Goal: Find specific page/section: Find specific page/section

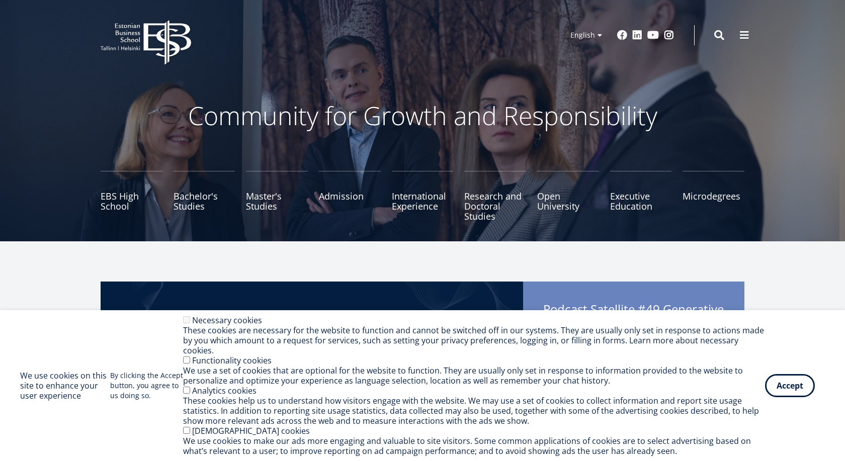
scroll to position [154, 0]
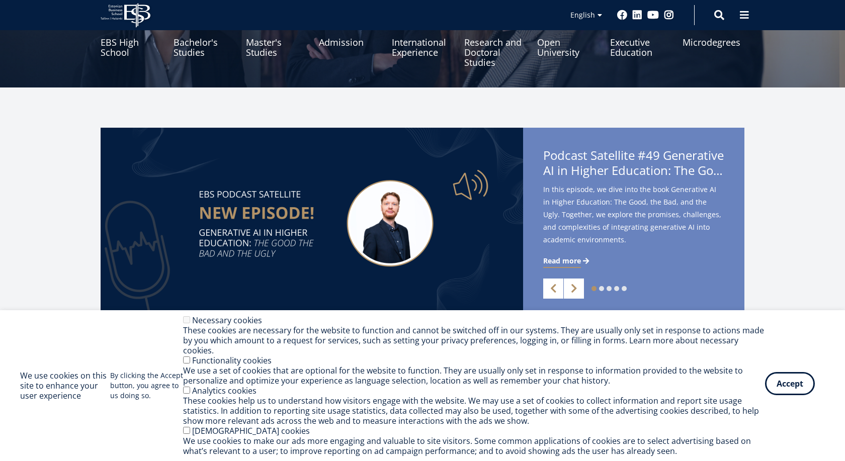
click at [791, 385] on button "Accept" at bounding box center [790, 383] width 50 height 23
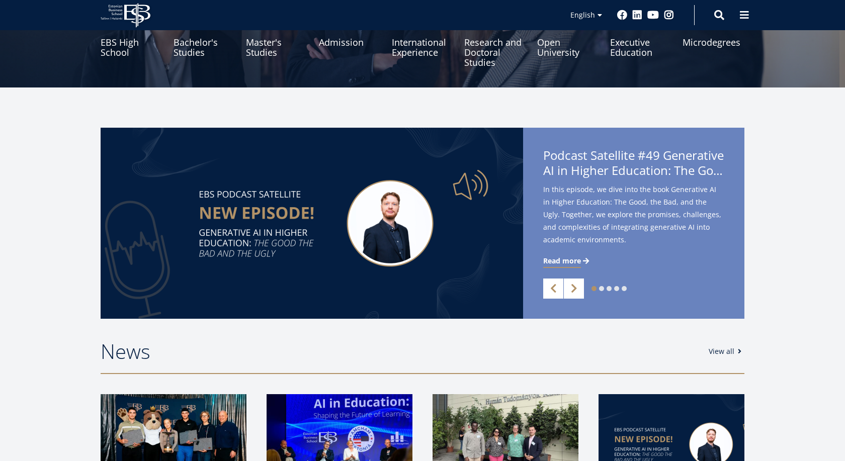
scroll to position [0, 0]
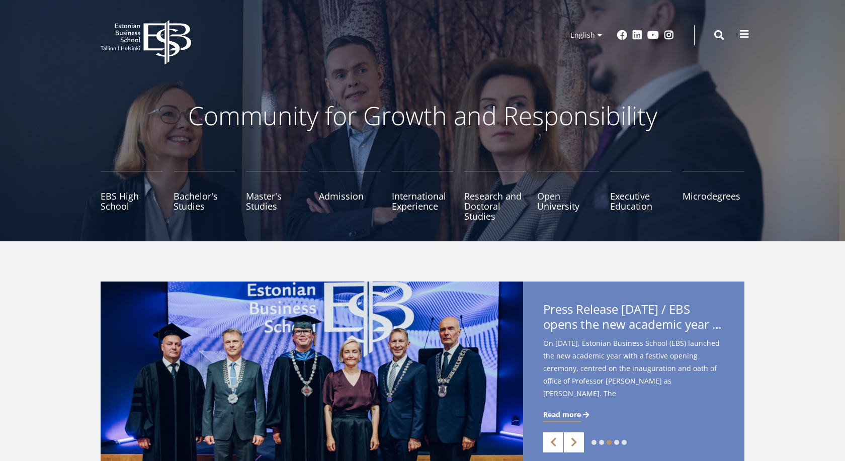
click at [746, 35] on span at bounding box center [744, 34] width 10 height 10
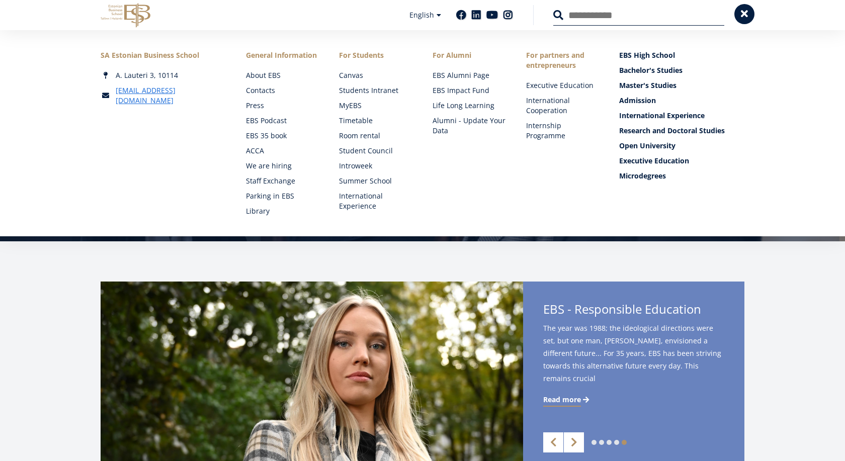
click at [735, 20] on button at bounding box center [744, 14] width 20 height 20
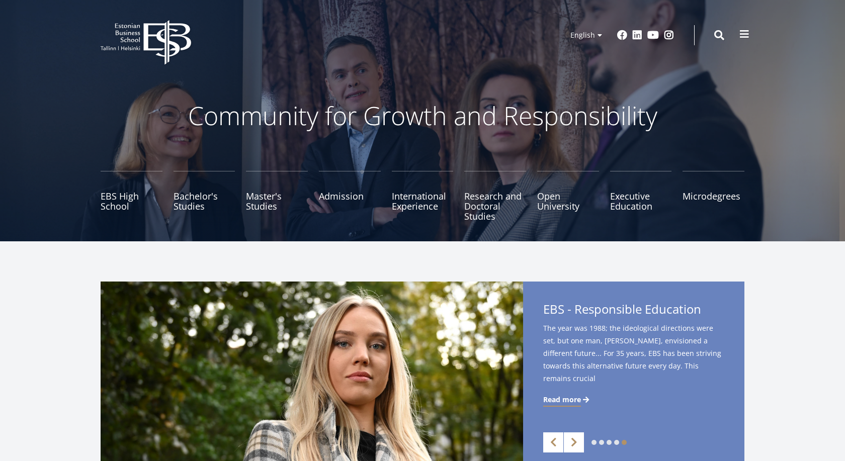
click at [744, 38] on span at bounding box center [744, 34] width 10 height 10
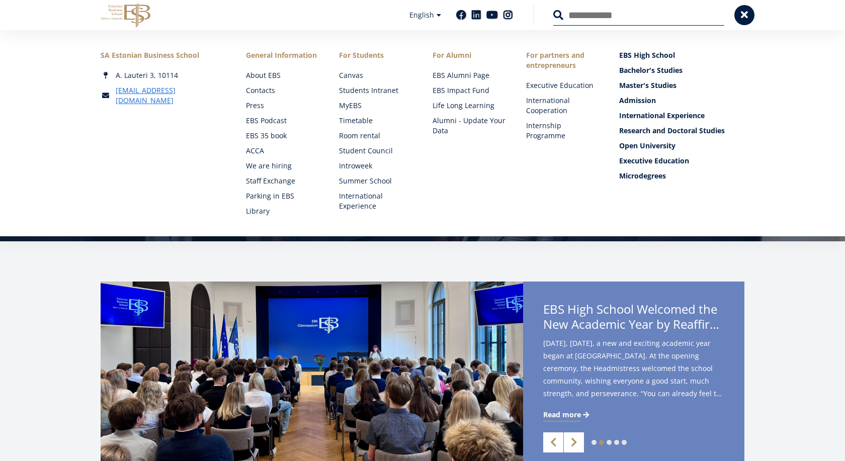
click at [626, 14] on input "Search" at bounding box center [638, 15] width 171 height 21
type input "****"
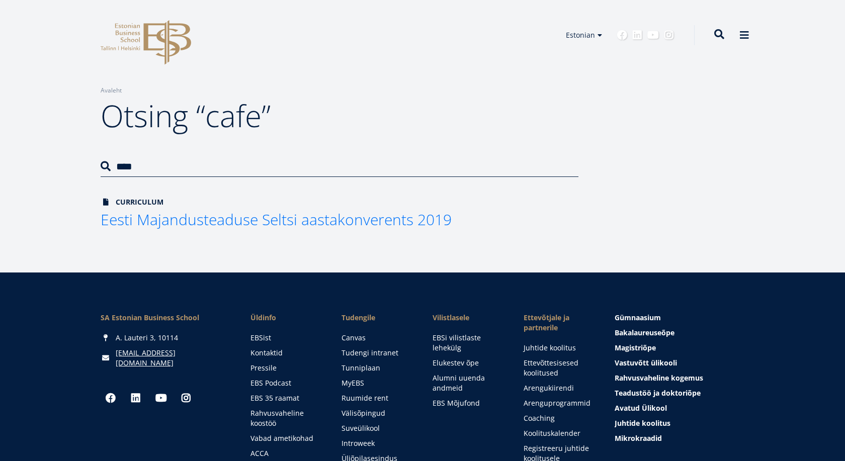
click at [719, 37] on span at bounding box center [719, 34] width 10 height 10
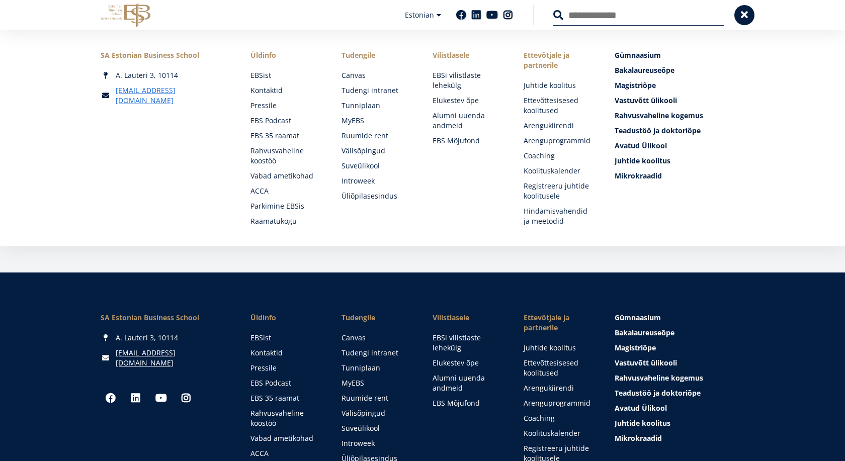
click at [597, 16] on input "Otsing" at bounding box center [638, 15] width 171 height 21
type input "*****"
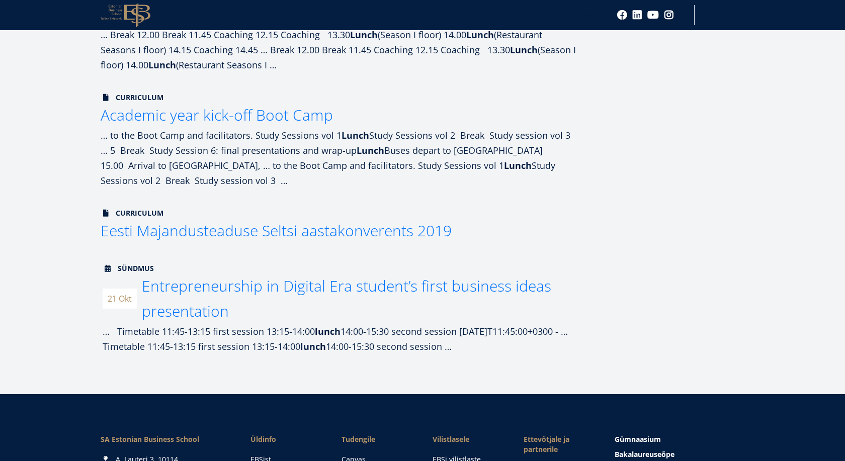
scroll to position [51, 0]
